Goal: Check status: Check status

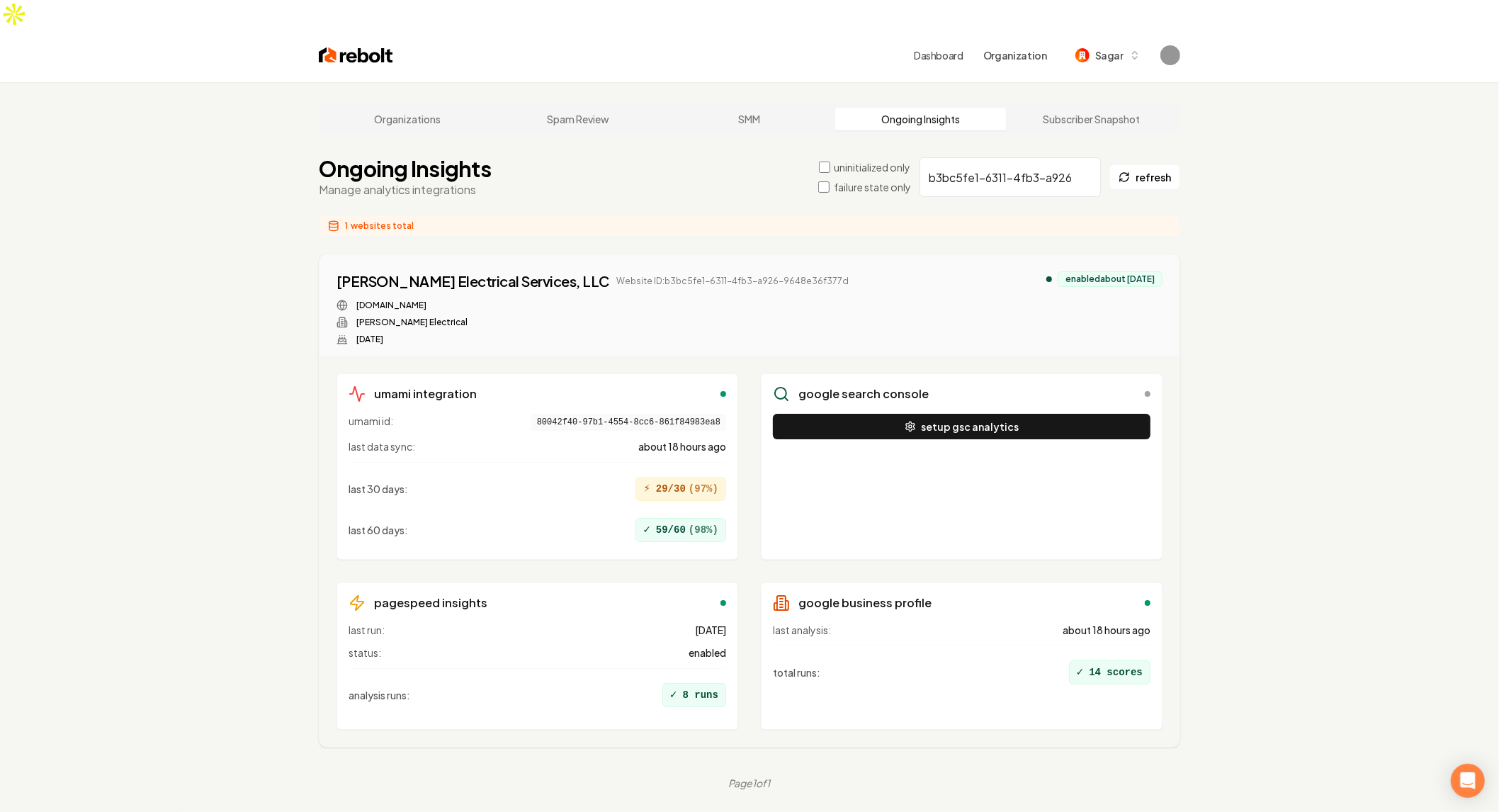
click at [1096, 456] on div "setup gsc analytics" at bounding box center [961, 481] width 378 height 134
click at [1344, 463] on div "Organizations Spam Review SMM Ongoing Insights Subscriber Snapshot Ongoing Insi…" at bounding box center [749, 489] width 1499 height 812
click at [427, 299] on link "petreeelectricalservices.com" at bounding box center [391, 305] width 70 height 12
click at [495, 271] on div "Petree Electrical Services, LLC" at bounding box center [473, 281] width 273 height 20
click at [777, 275] on div "Petree Electrical Services, LLC Website ID: b3bc5fe1-6311-4fb3-a926-9648e36f377…" at bounding box center [750, 307] width 826 height 74
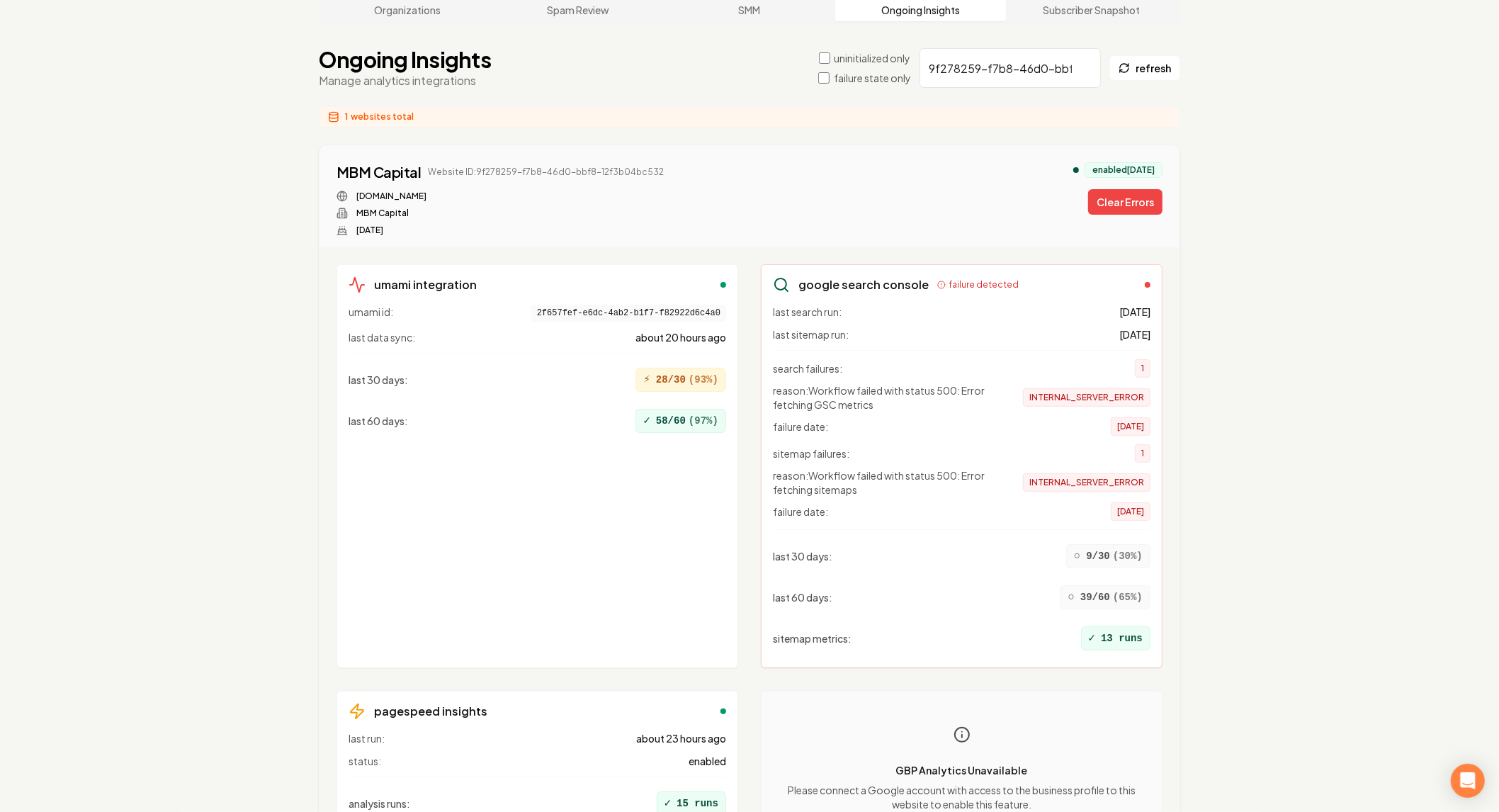
scroll to position [107, 0]
click at [1056, 582] on div "last 60 days : ○ 39/60 ( 65 %)" at bounding box center [961, 600] width 378 height 36
